Goal: Task Accomplishment & Management: Manage account settings

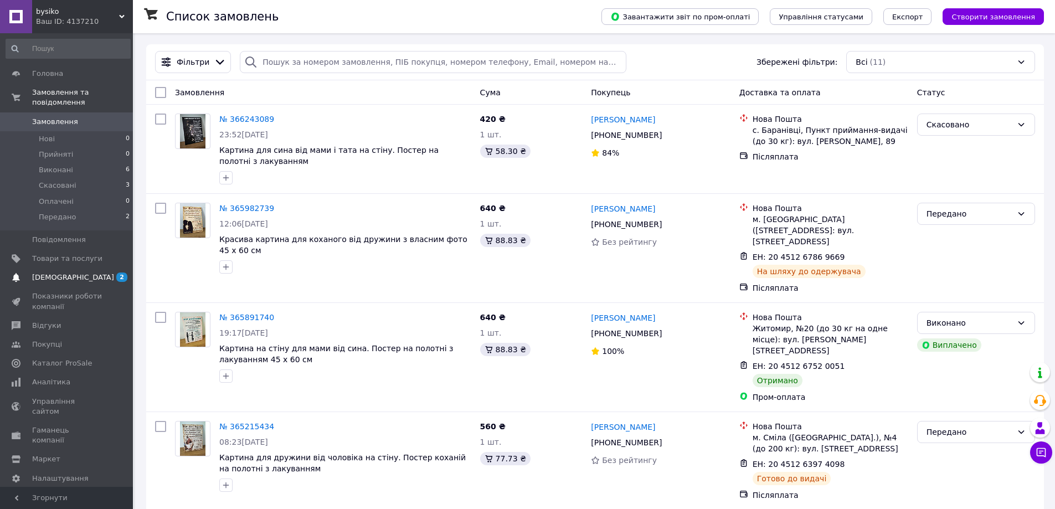
click at [105, 272] on span "2 0" at bounding box center [117, 277] width 30 height 10
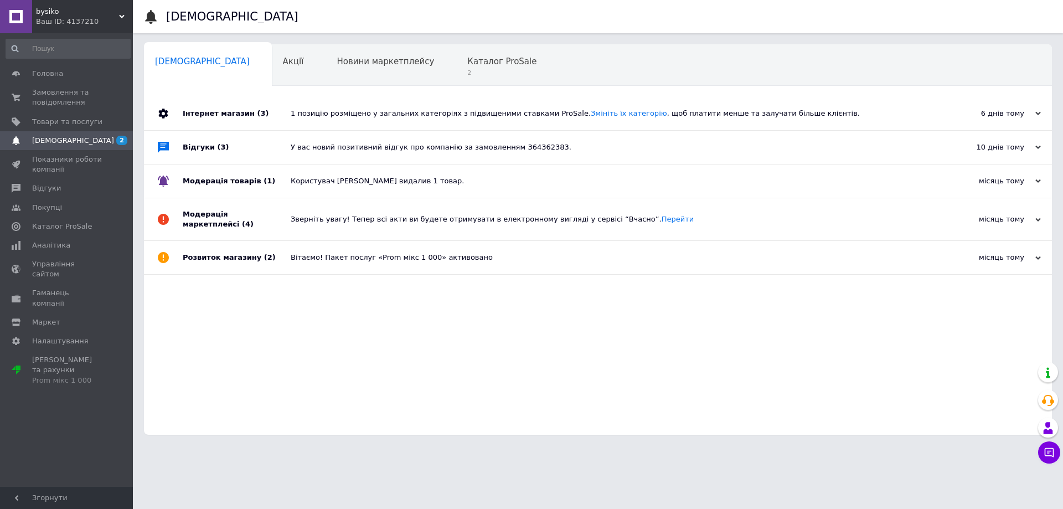
click at [446, 132] on div "У вас новий позитивний відгук про компанію за замовленням 364362383." at bounding box center [611, 147] width 640 height 33
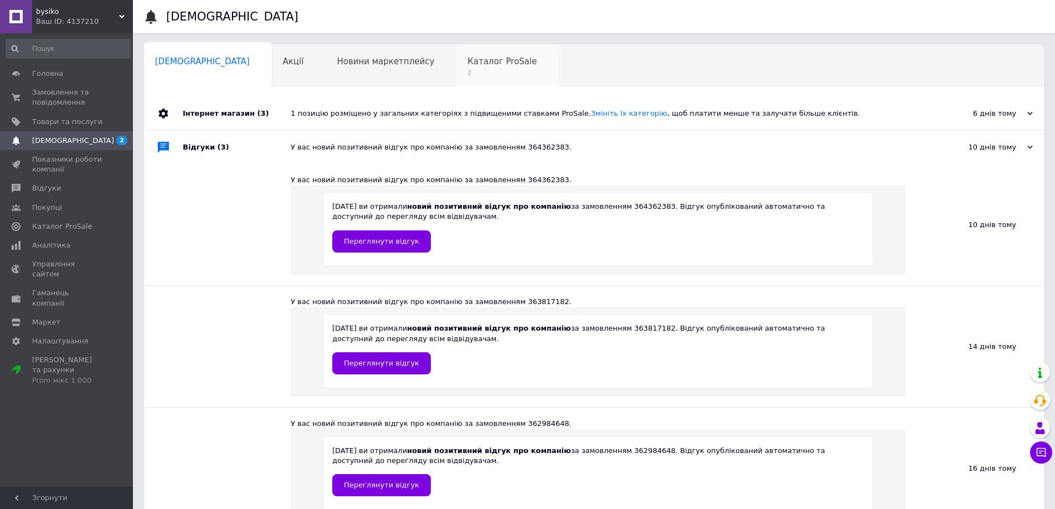
click at [456, 67] on div "Каталог ProSale 2" at bounding box center [507, 66] width 102 height 42
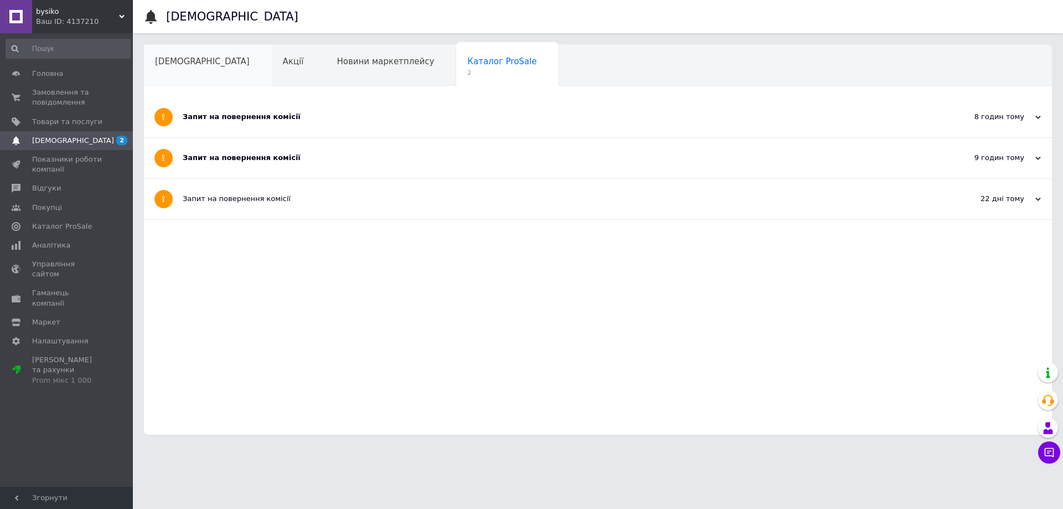
click at [212, 65] on div "[DEMOGRAPHIC_DATA]" at bounding box center [208, 66] width 128 height 42
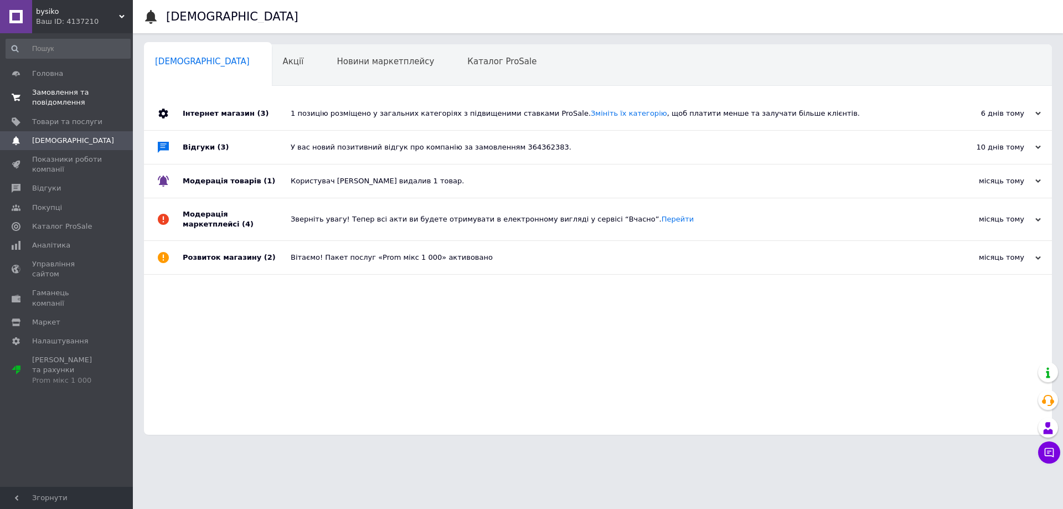
click at [66, 95] on span "Замовлення та повідомлення" at bounding box center [67, 97] width 70 height 20
